Goal: Obtain resource: Obtain resource

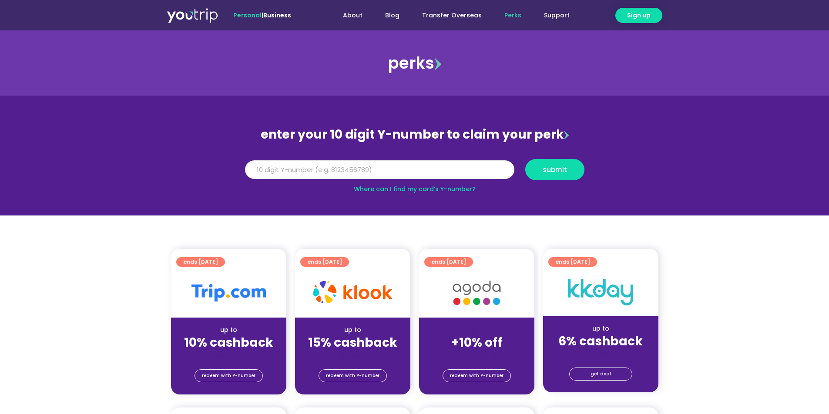
click at [354, 166] on input "Y Number" at bounding box center [379, 169] width 269 height 19
type input "8126253298"
click at [543, 173] on span "submit" at bounding box center [554, 170] width 24 height 7
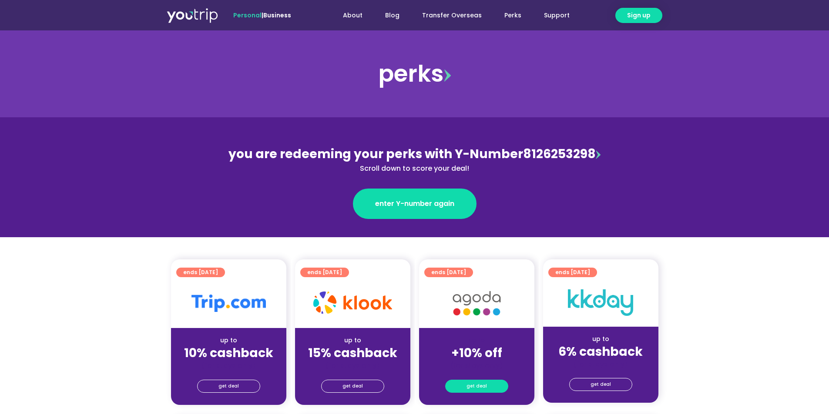
click at [488, 385] on link "get deal" at bounding box center [476, 386] width 63 height 13
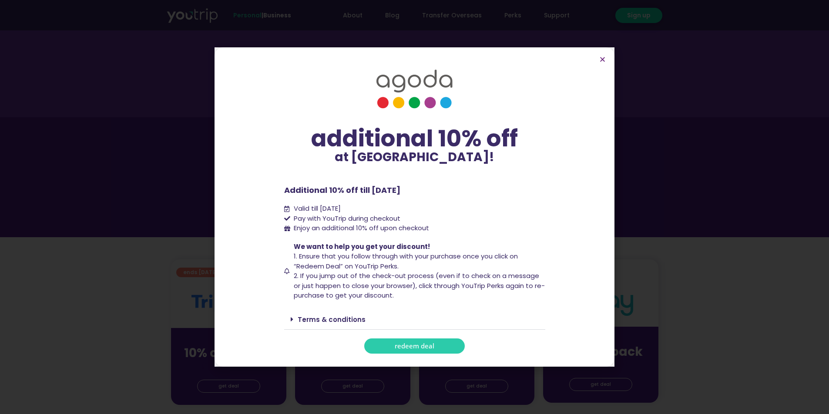
click at [420, 341] on link "redeem deal" at bounding box center [414, 346] width 100 height 15
